Goal: Complete application form: Complete application form

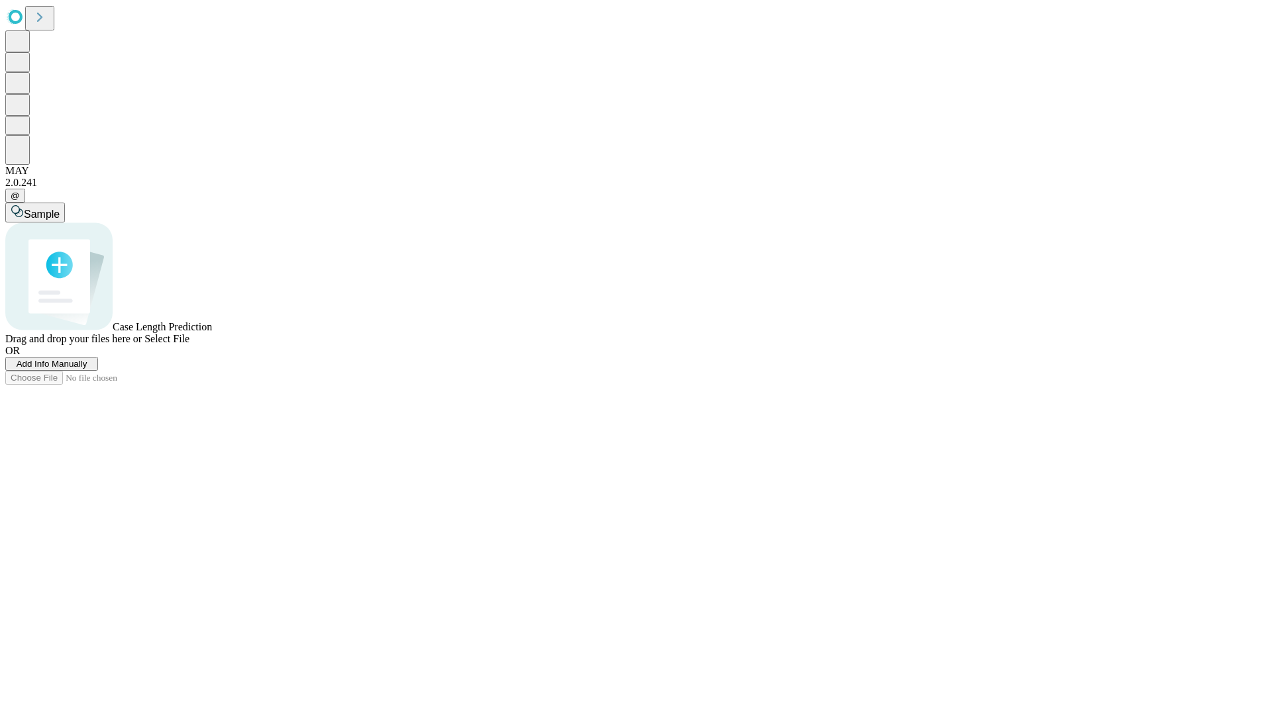
click at [87, 369] on span "Add Info Manually" at bounding box center [52, 364] width 71 height 10
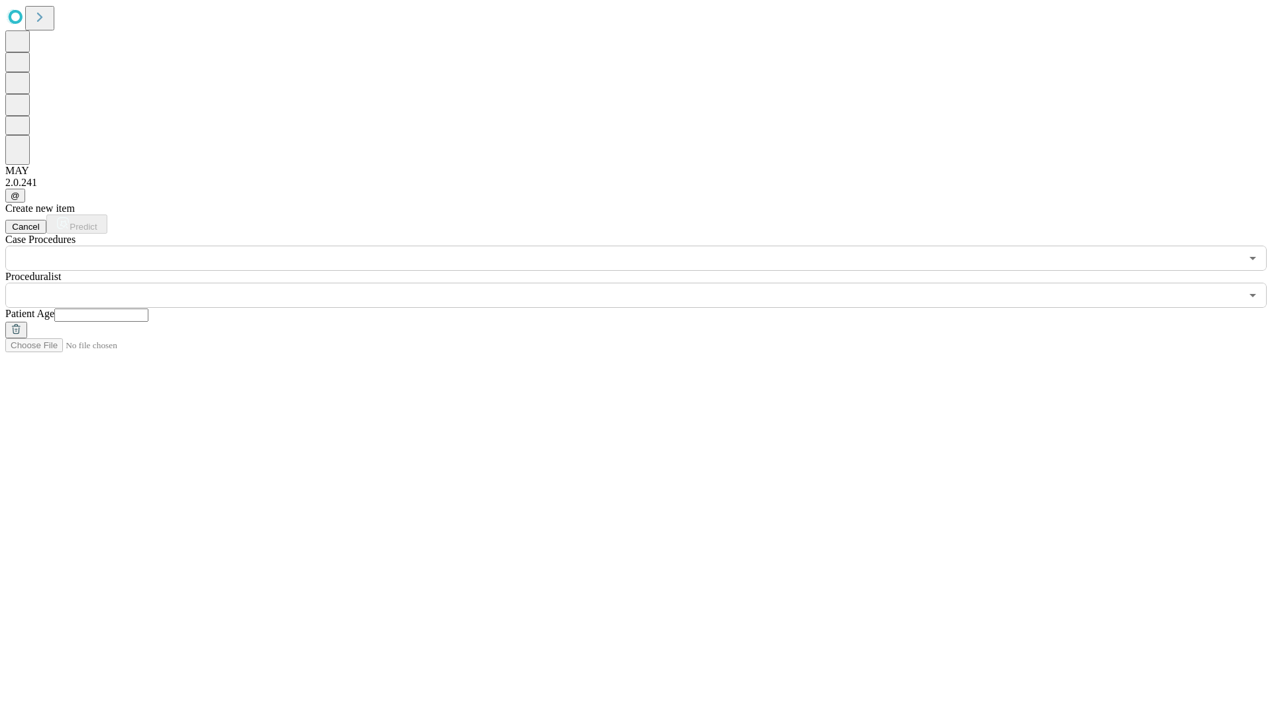
click at [148, 309] on input "text" at bounding box center [101, 315] width 94 height 13
type input "**"
click at [645, 283] on input "text" at bounding box center [622, 295] width 1235 height 25
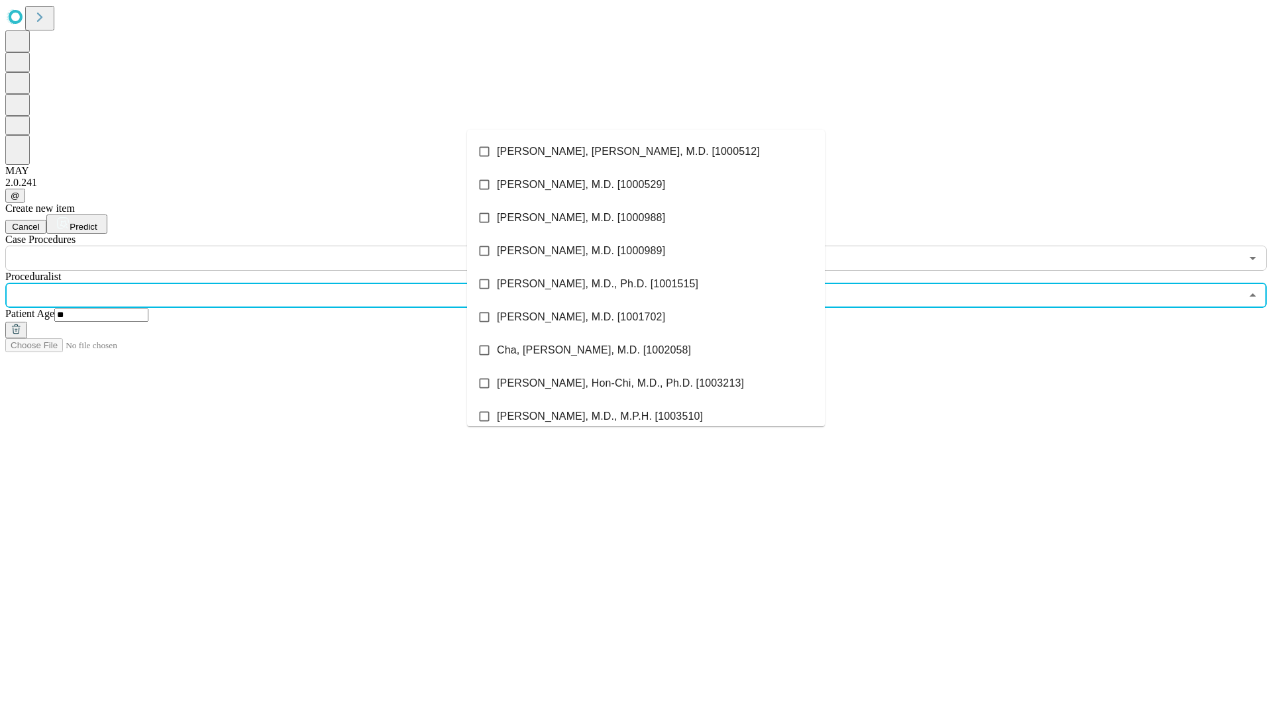
click at [646, 152] on li "[PERSON_NAME], [PERSON_NAME], M.D. [1000512]" at bounding box center [646, 151] width 358 height 33
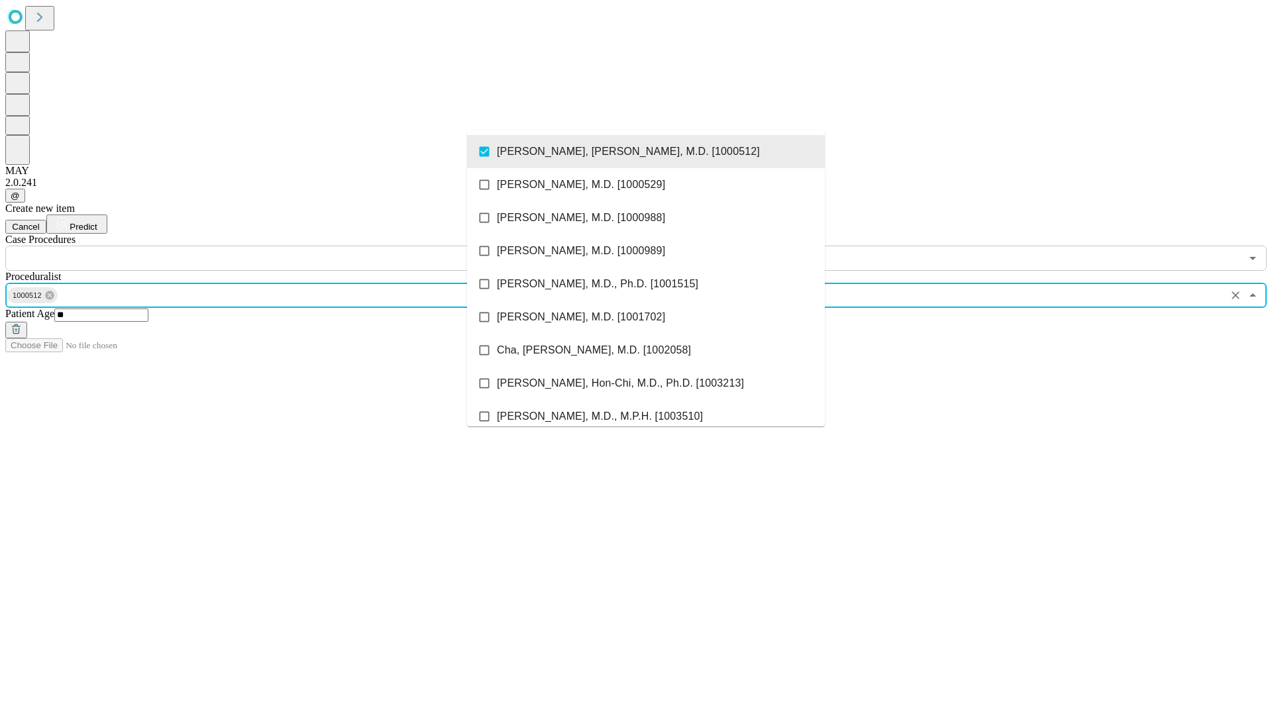
click at [278, 246] on input "text" at bounding box center [622, 258] width 1235 height 25
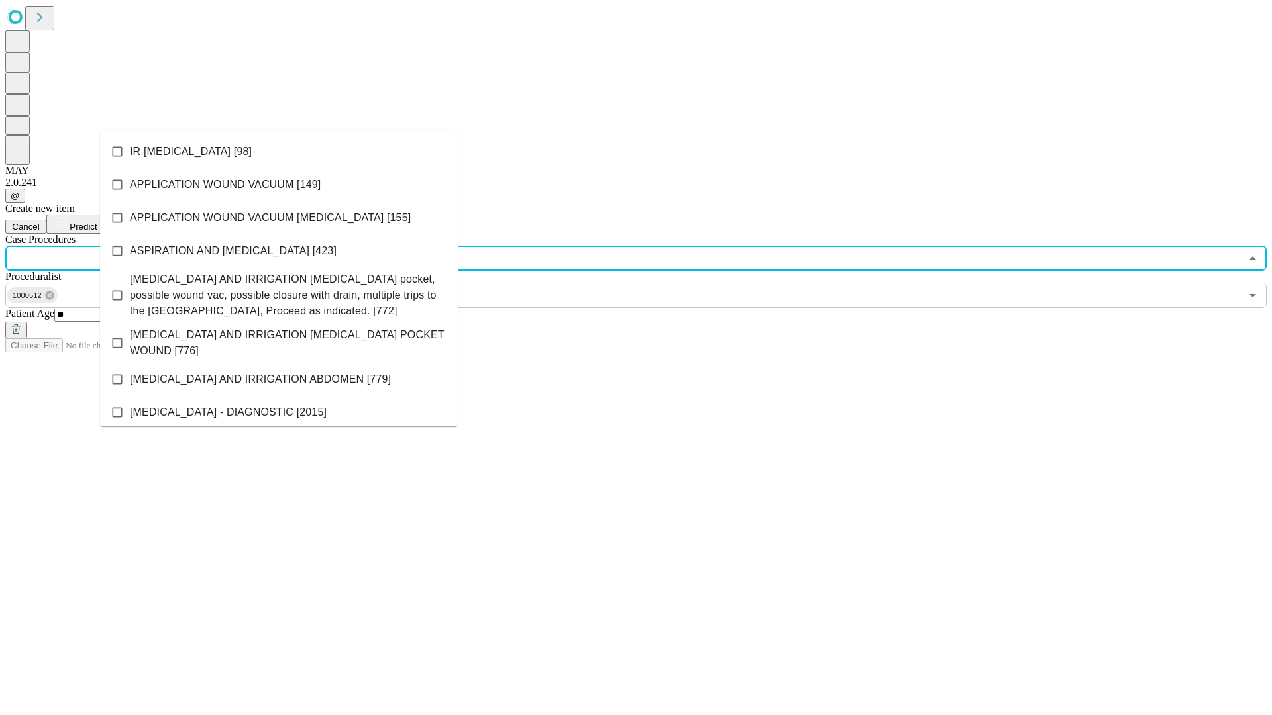
click at [279, 152] on li "IR [MEDICAL_DATA] [98]" at bounding box center [279, 151] width 358 height 33
